Goal: Information Seeking & Learning: Learn about a topic

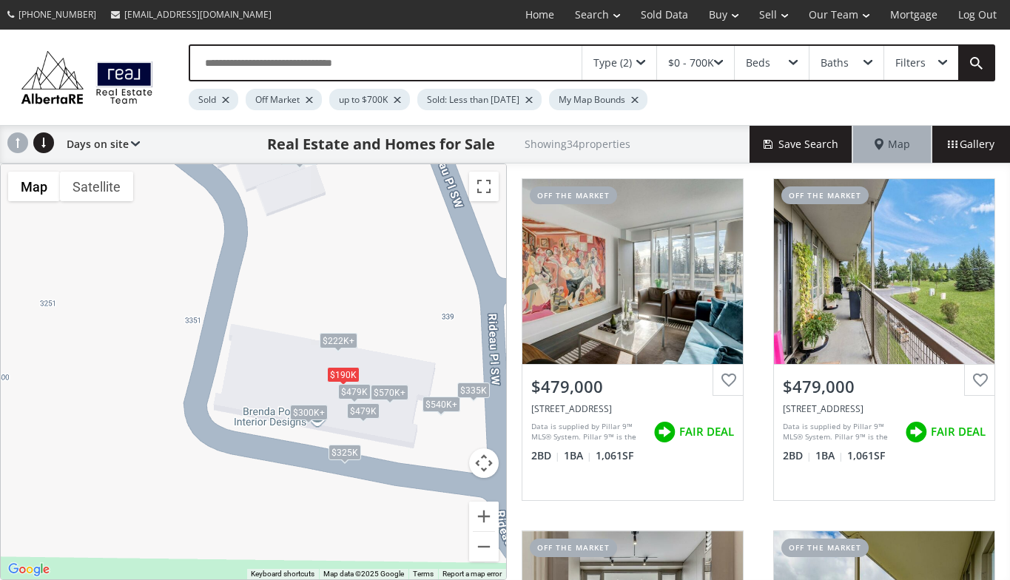
click at [642, 58] on div "Type (2)" at bounding box center [619, 63] width 74 height 34
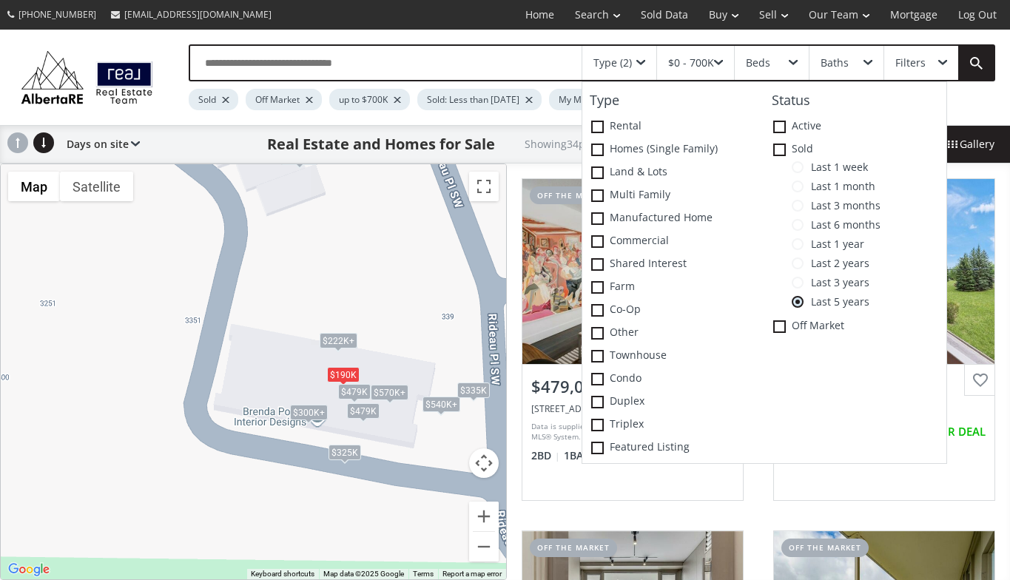
click at [800, 298] on span at bounding box center [798, 302] width 12 height 12
click at [805, 186] on span "Last 1 month" at bounding box center [839, 187] width 72 height 12
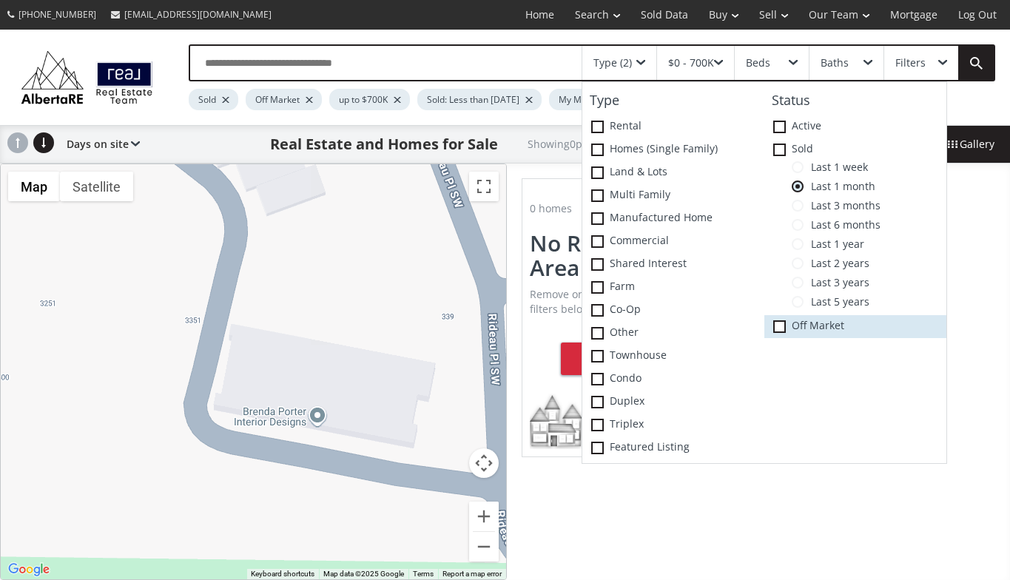
click at [0, 0] on icon at bounding box center [0, 0] width 0 height 0
click at [100, 346] on div at bounding box center [253, 371] width 505 height 415
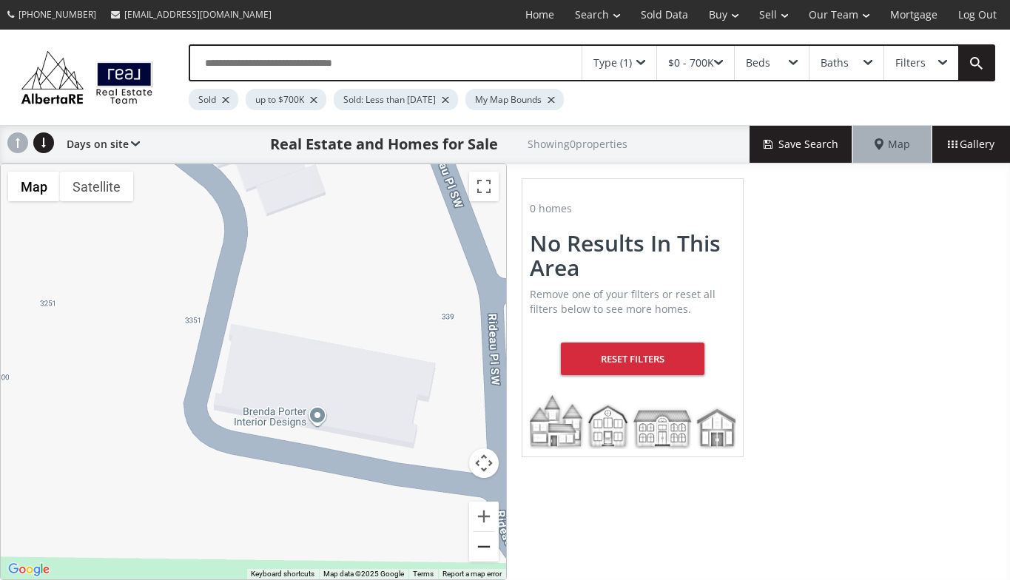
click at [483, 544] on button "Zoom out" at bounding box center [484, 547] width 30 height 30
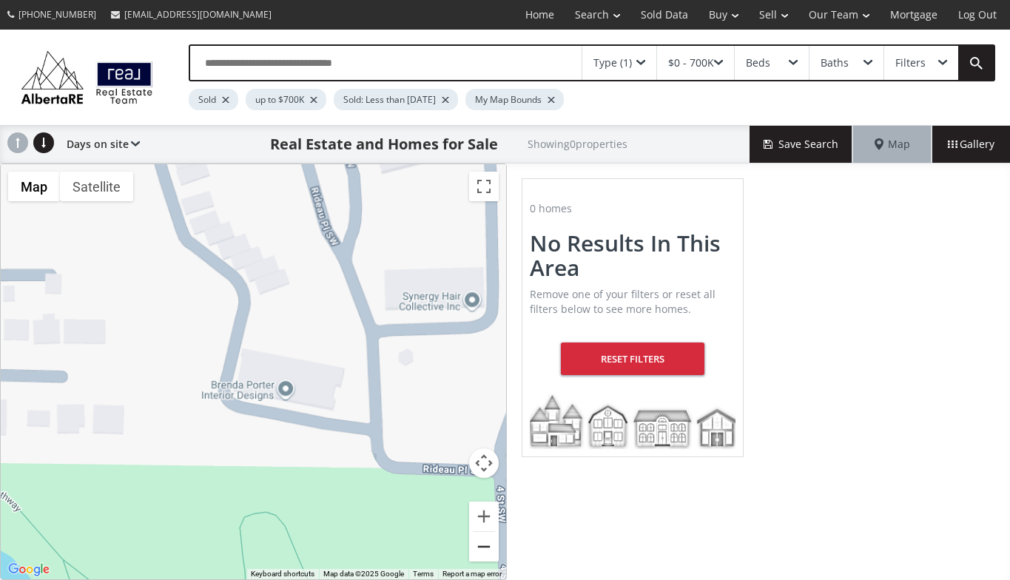
click at [483, 544] on button "Zoom out" at bounding box center [484, 547] width 30 height 30
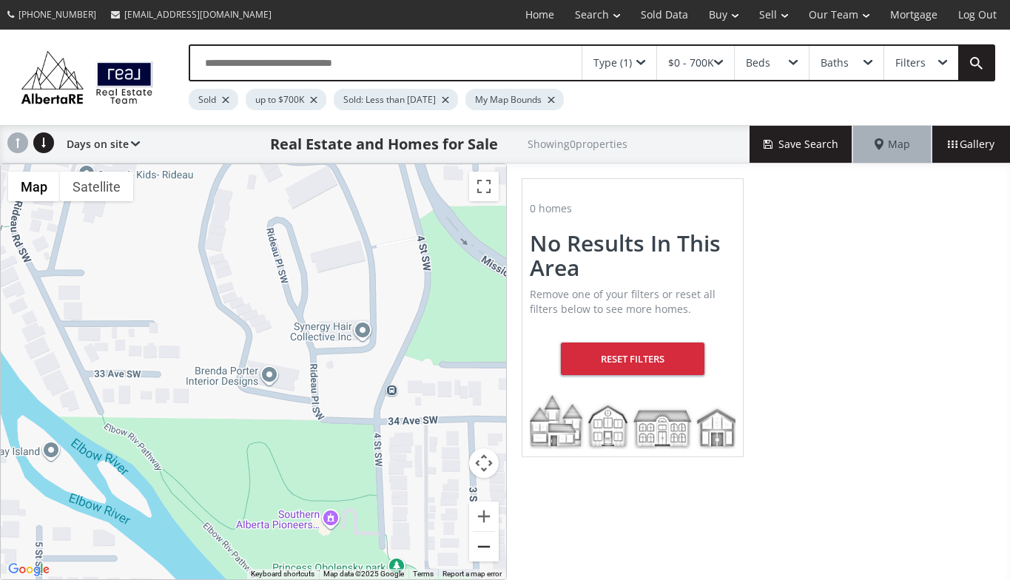
click at [483, 544] on button "Zoom out" at bounding box center [484, 547] width 30 height 30
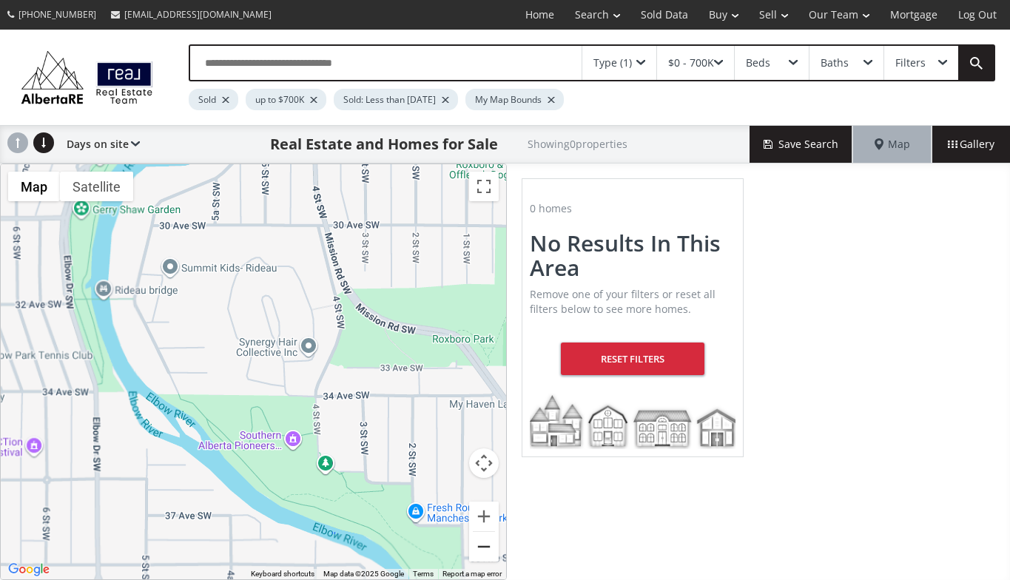
click at [483, 544] on button "Zoom out" at bounding box center [484, 547] width 30 height 30
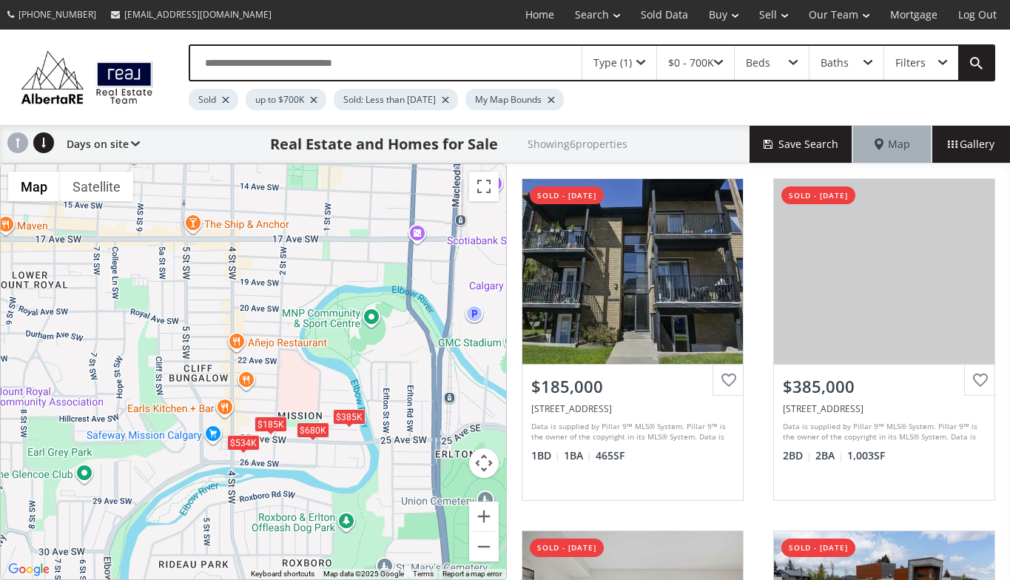
drag, startPoint x: 433, startPoint y: 206, endPoint x: 380, endPoint y: 465, distance: 263.5
click at [380, 465] on div "$185K $385K $325K $317K $534K $680K" at bounding box center [253, 371] width 505 height 415
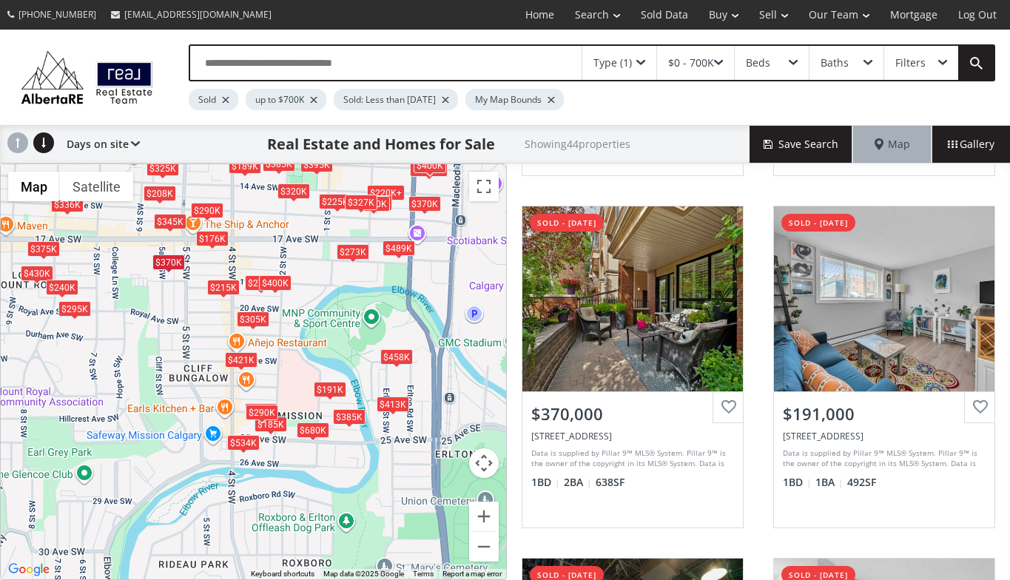
scroll to position [669, 0]
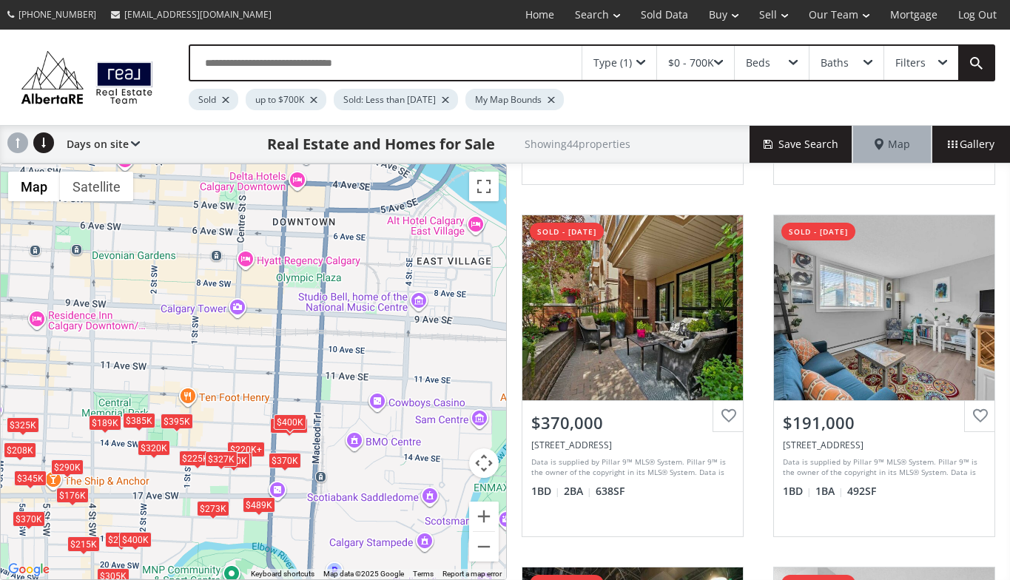
drag, startPoint x: 320, startPoint y: 235, endPoint x: 178, endPoint y: 493, distance: 293.7
click at [178, 493] on div "$371K+ $225K+ $215K $185K $370K $191K $345K $290K $385K $336K $220K+ $489K $275…" at bounding box center [253, 371] width 505 height 415
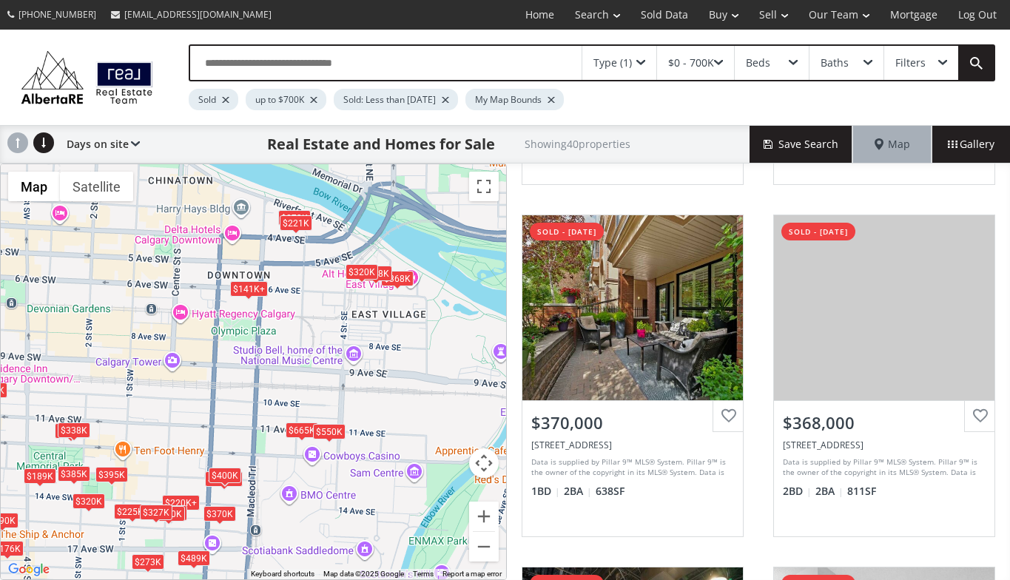
drag, startPoint x: 434, startPoint y: 348, endPoint x: 366, endPoint y: 402, distance: 86.4
click at [366, 402] on div "$141K+ $371K+ $225K+ $215K $370K $368K $345K $290K $220K+ $620K $338K $425K $48…" at bounding box center [253, 371] width 505 height 415
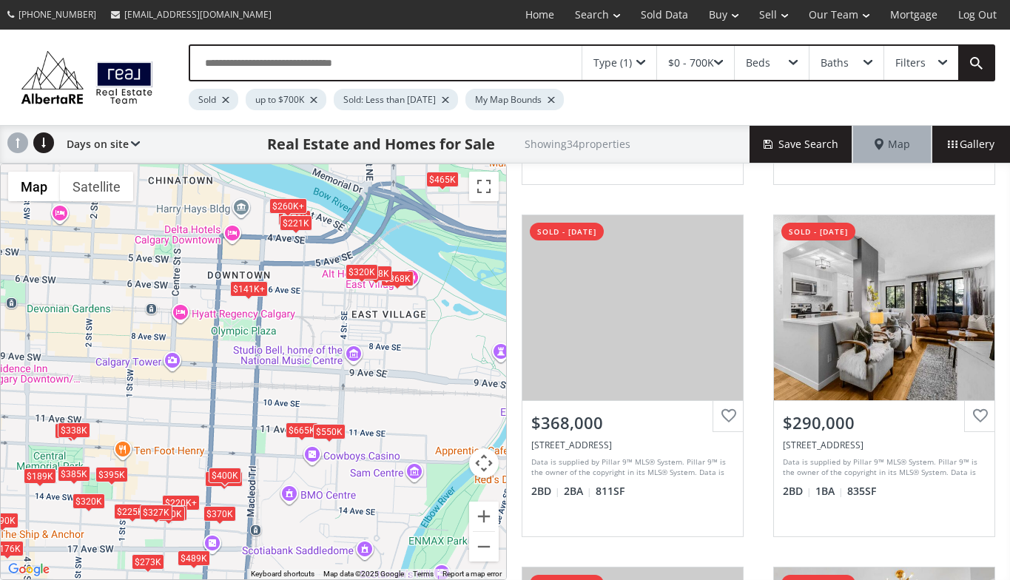
click at [402, 335] on div "$260K+ $141K+ $371K+ $225K+ $368K $290K $220K+ $620K $338K $489K $370K $273K $3…" at bounding box center [253, 371] width 505 height 415
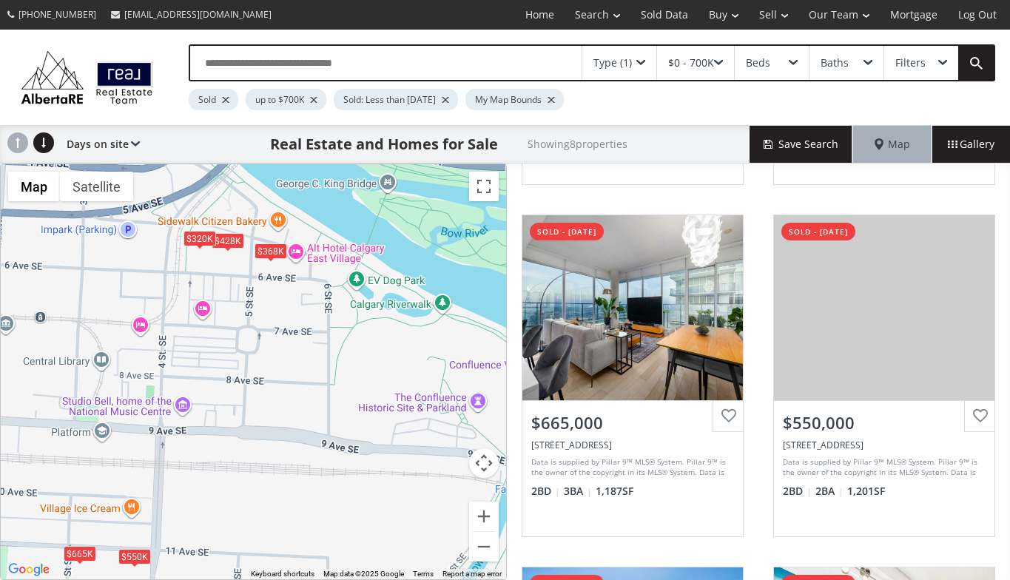
drag, startPoint x: 403, startPoint y: 327, endPoint x: 278, endPoint y: 349, distance: 127.0
click at [278, 349] on div "$141K+ $368K $428K $320K $665K $550K $141K+ $141K+" at bounding box center [253, 371] width 505 height 415
